Goal: Information Seeking & Learning: Learn about a topic

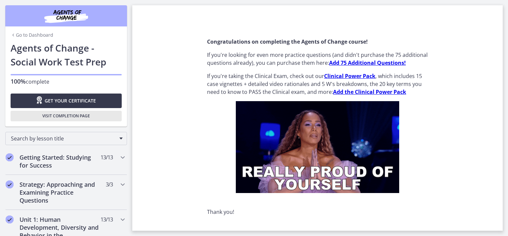
click at [72, 115] on span "Visit completion page" at bounding box center [66, 115] width 48 height 5
click at [67, 114] on span "Visit completion page" at bounding box center [66, 115] width 48 height 5
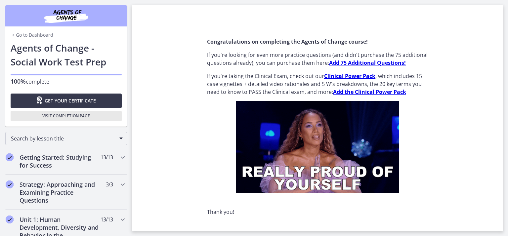
click at [66, 115] on span "Visit completion page" at bounding box center [66, 115] width 48 height 5
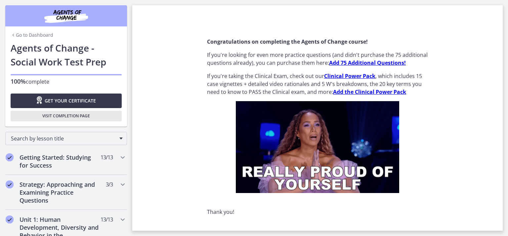
click at [73, 112] on button "Visit completion page" at bounding box center [66, 116] width 111 height 11
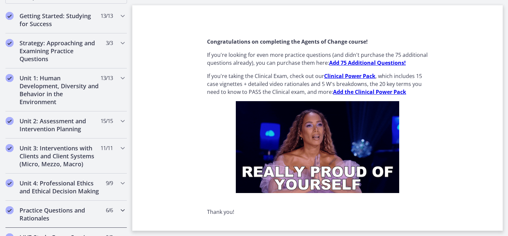
scroll to position [199, 0]
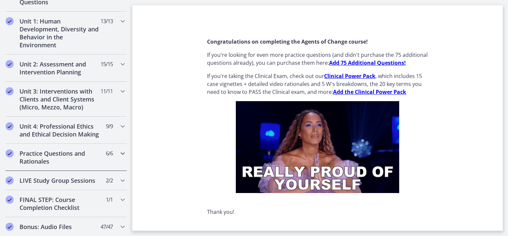
click at [87, 162] on h2 "Practice Questions and Rationales" at bounding box center [60, 158] width 81 height 16
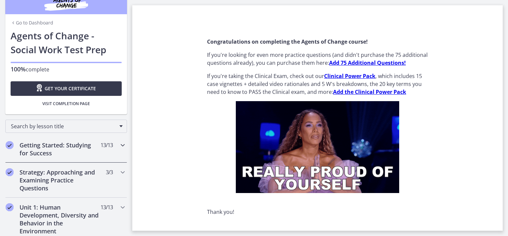
scroll to position [0, 0]
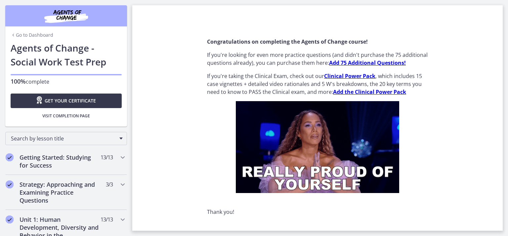
click at [41, 33] on link "Go to Dashboard" at bounding box center [32, 35] width 43 height 7
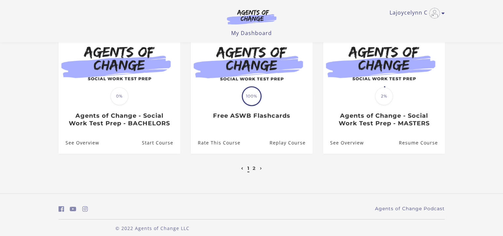
scroll to position [221, 0]
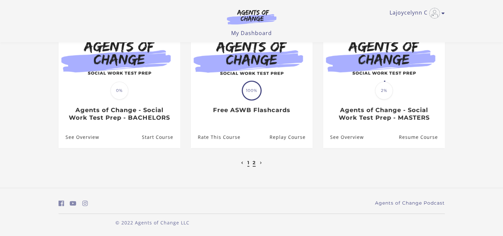
click at [254, 163] on link "2" at bounding box center [254, 163] width 3 height 6
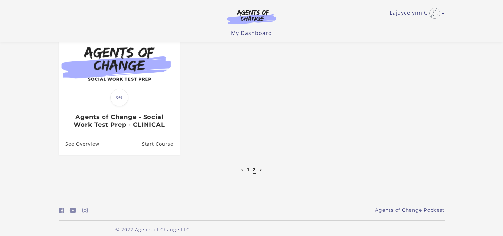
scroll to position [79, 0]
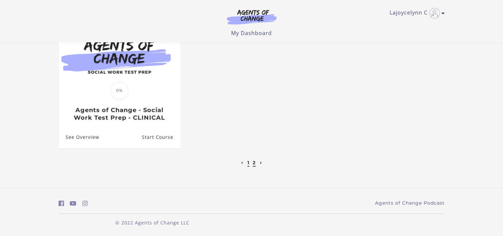
click at [247, 163] on link "1" at bounding box center [248, 163] width 2 height 6
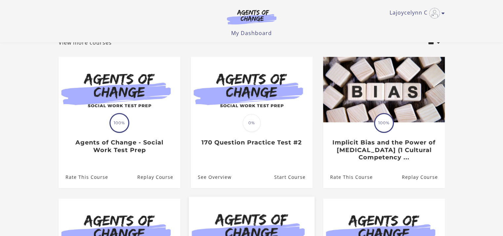
scroll to position [33, 0]
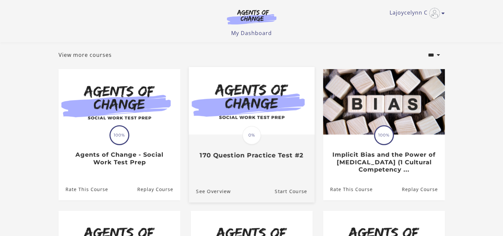
click at [249, 128] on span "0%" at bounding box center [252, 135] width 19 height 19
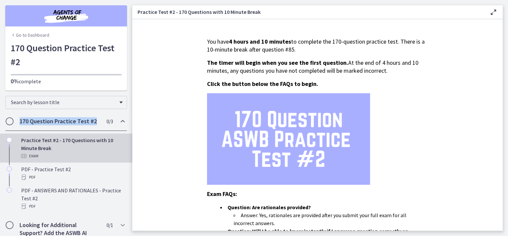
drag, startPoint x: 18, startPoint y: 121, endPoint x: 94, endPoint y: 121, distance: 76.1
click at [94, 121] on div "170 Question Practice Test #2 0 / 3 Completed" at bounding box center [66, 121] width 122 height 19
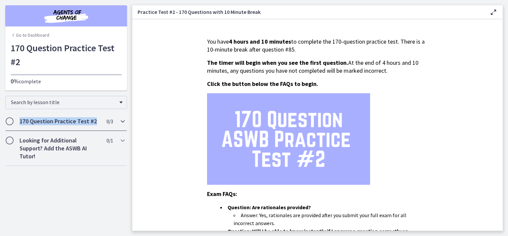
drag, startPoint x: 94, startPoint y: 121, endPoint x: 79, endPoint y: 121, distance: 15.2
copy h2 "170 Question Practice Test #2"
click at [171, 103] on section "You have 4 hours and 10 minutes to complete the 170-question practice test. The…" at bounding box center [317, 125] width 371 height 212
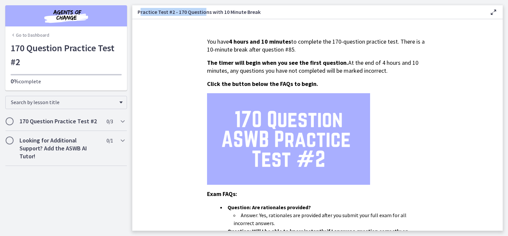
drag, startPoint x: 139, startPoint y: 11, endPoint x: 204, endPoint y: 13, distance: 64.6
click at [204, 13] on h3 "Practice Test #2 - 170 Questions with 10 Minute Break" at bounding box center [308, 12] width 341 height 8
drag, startPoint x: 204, startPoint y: 13, endPoint x: 178, endPoint y: 44, distance: 40.4
click at [178, 44] on section "You have 4 hours and 10 minutes to complete the 170-question practice test. The…" at bounding box center [317, 125] width 371 height 212
drag, startPoint x: 138, startPoint y: 11, endPoint x: 283, endPoint y: 10, distance: 145.2
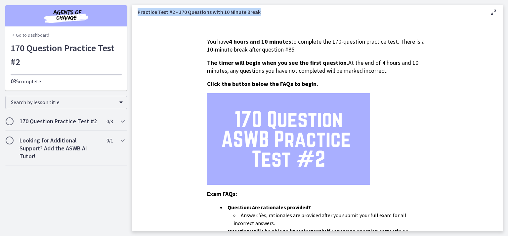
click at [283, 10] on h3 "Practice Test #2 - 170 Questions with 10 Minute Break" at bounding box center [308, 12] width 341 height 8
drag, startPoint x: 283, startPoint y: 10, endPoint x: 245, endPoint y: 10, distance: 37.4
copy h3 "Practice Test #2 - 170 Questions with 10 Minute Break"
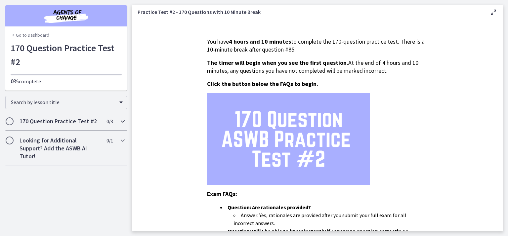
click at [76, 122] on h2 "170 Question Practice Test #2" at bounding box center [60, 121] width 81 height 8
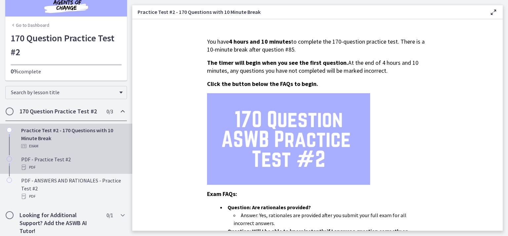
scroll to position [15, 0]
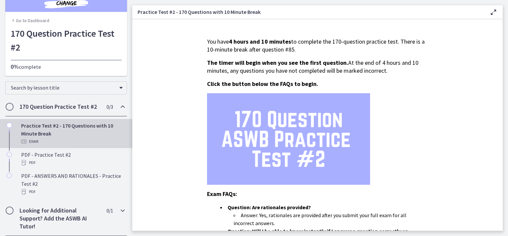
click at [77, 216] on h2 "Looking for Additional Support? Add the ASWB AI Tutor!" at bounding box center [60, 219] width 81 height 24
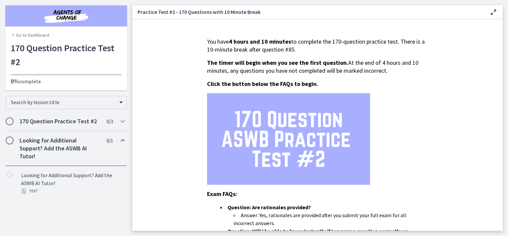
click at [95, 149] on h2 "Looking for Additional Support? Add the ASWB AI Tutor!" at bounding box center [60, 149] width 81 height 24
click at [93, 121] on h2 "170 Question Practice Test #2" at bounding box center [60, 121] width 81 height 8
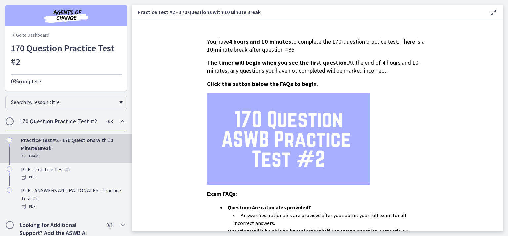
click at [36, 32] on link "Go to Dashboard" at bounding box center [30, 35] width 39 height 7
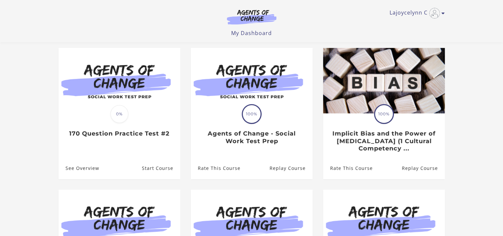
scroll to position [53, 0]
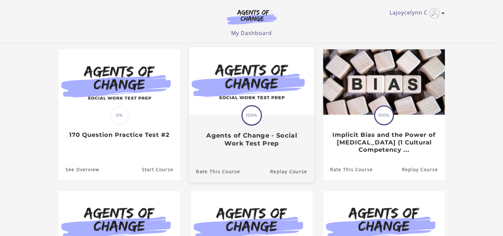
click at [257, 142] on h3 "Agents of Change - Social Work Test Prep" at bounding box center [251, 139] width 111 height 15
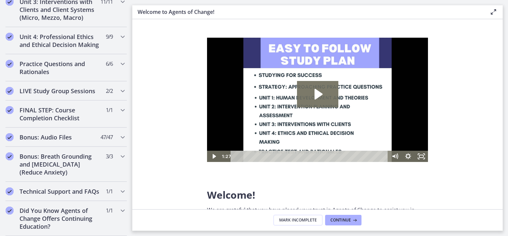
scroll to position [603, 0]
click at [119, 133] on icon "Chapters" at bounding box center [123, 137] width 8 height 8
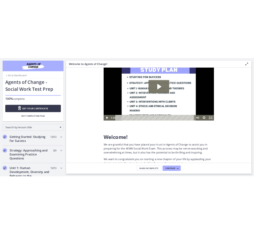
scroll to position [0, 0]
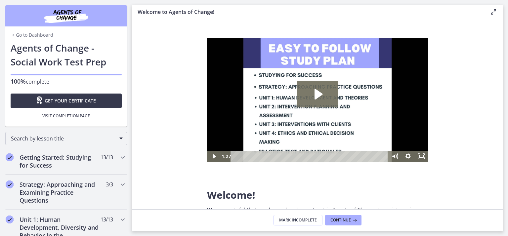
click at [173, 133] on section "Welcome! We are grateful that you have placed your trust in Agents of Change to…" at bounding box center [317, 114] width 371 height 190
click at [46, 156] on h2 "Getting Started: Studying for Success" at bounding box center [60, 162] width 81 height 16
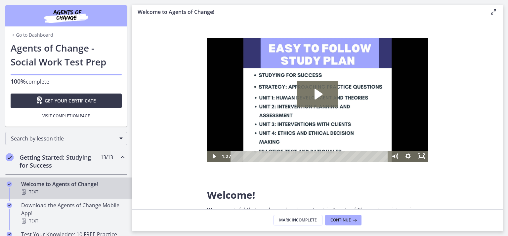
click at [70, 186] on div "Welcome to Agents of Change! Text" at bounding box center [72, 188] width 103 height 16
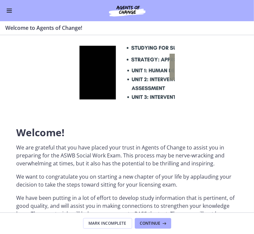
click at [185, 69] on icon "Play Video: c1o6hcmjueu5qasqsu00.mp4" at bounding box center [189, 66] width 41 height 26
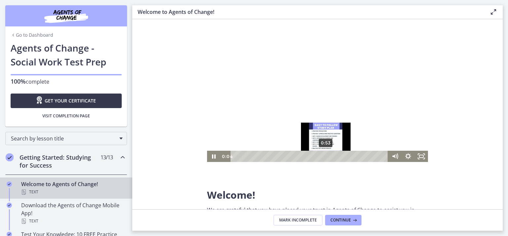
click at [326, 155] on div "0:53" at bounding box center [311, 156] width 150 height 11
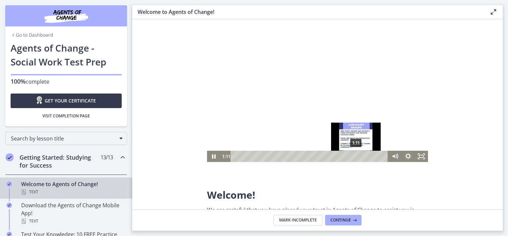
click at [356, 156] on div "1:11" at bounding box center [311, 156] width 150 height 11
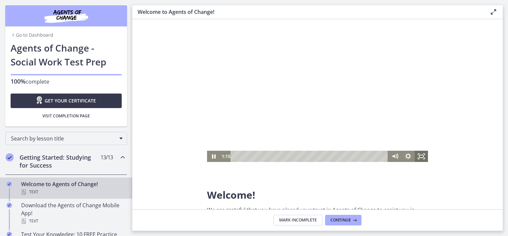
click at [423, 157] on icon "Fullscreen" at bounding box center [421, 156] width 13 height 11
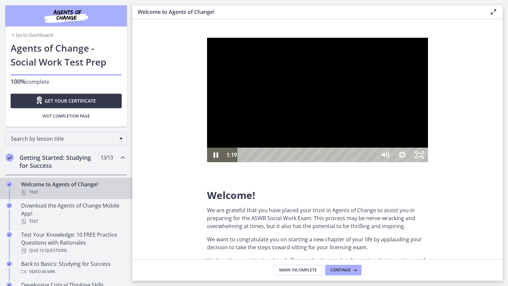
click at [428, 162] on div at bounding box center [317, 100] width 221 height 124
click at [411, 162] on icon "Show settings menu" at bounding box center [402, 155] width 17 height 15
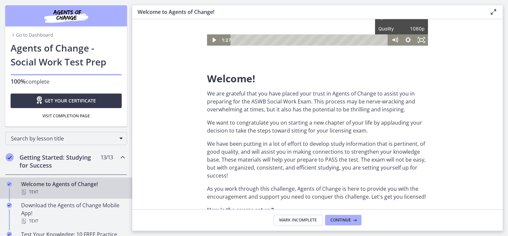
scroll to position [132, 0]
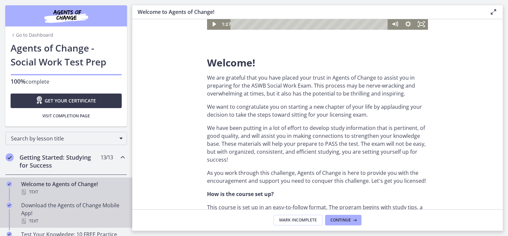
click at [73, 210] on div "Download the Agents of Change Mobile App! Text" at bounding box center [72, 213] width 103 height 24
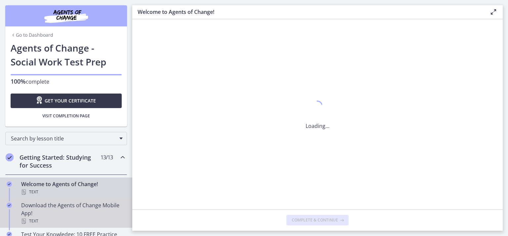
scroll to position [0, 0]
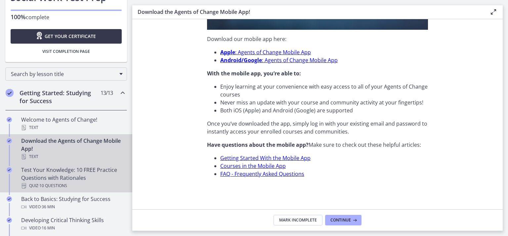
scroll to position [66, 0]
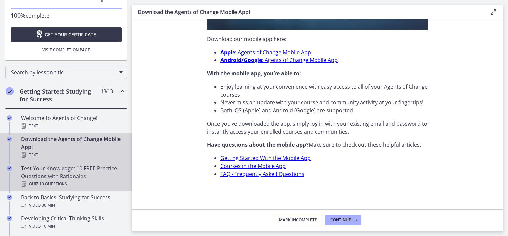
click at [66, 178] on div "Test Your Knowledge: 10 FREE Practice Questions with Rationales Quiz · 10 Quest…" at bounding box center [72, 176] width 103 height 24
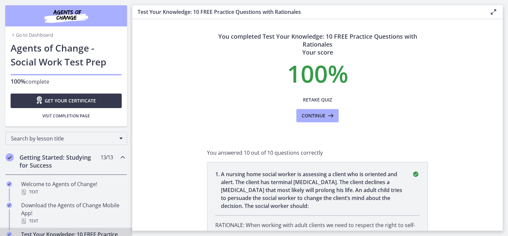
click at [64, 12] on img "Chapters" at bounding box center [65, 16] width 79 height 16
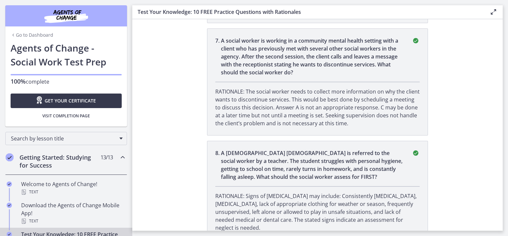
click at [28, 35] on link "Go to Dashboard" at bounding box center [32, 35] width 43 height 7
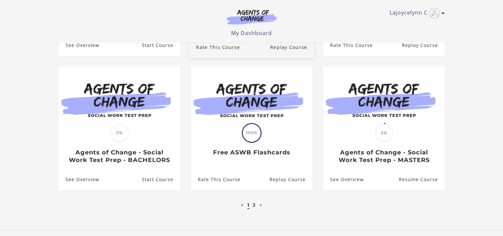
scroll to position [199, 0]
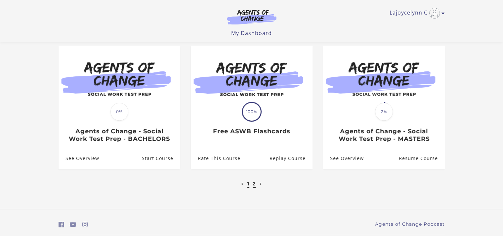
click at [253, 185] on link "2" at bounding box center [254, 184] width 3 height 6
